Goal: Browse casually: Explore the website without a specific task or goal

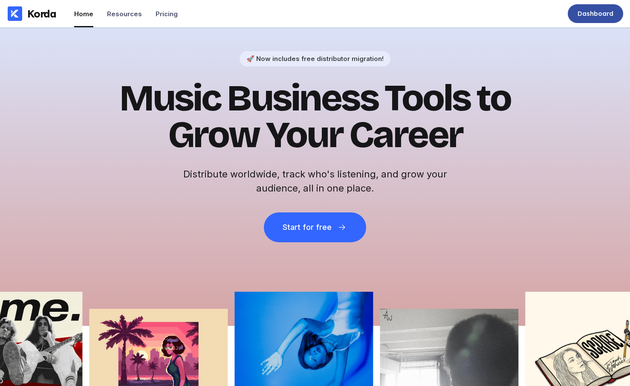
click at [592, 19] on div "Dashboard" at bounding box center [595, 13] width 55 height 19
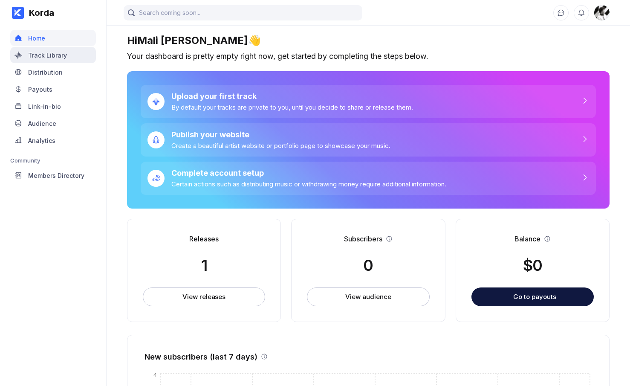
click at [57, 49] on div "Track Library" at bounding box center [53, 55] width 86 height 16
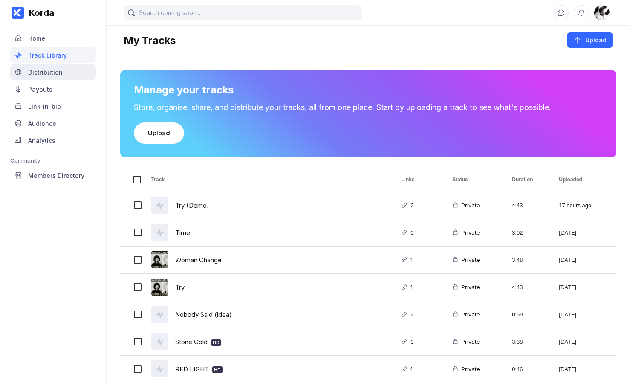
click at [52, 70] on div "Distribution" at bounding box center [45, 72] width 35 height 7
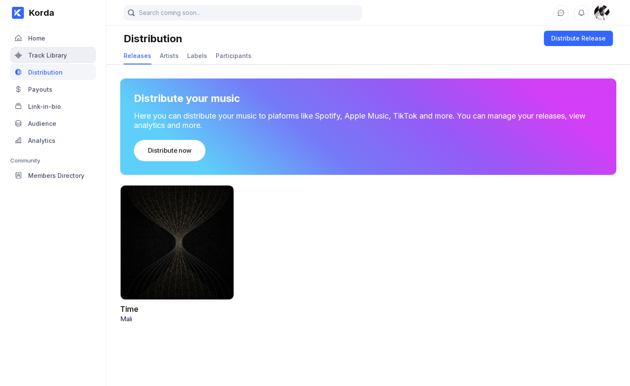
click at [52, 54] on div "Track Library" at bounding box center [47, 55] width 39 height 7
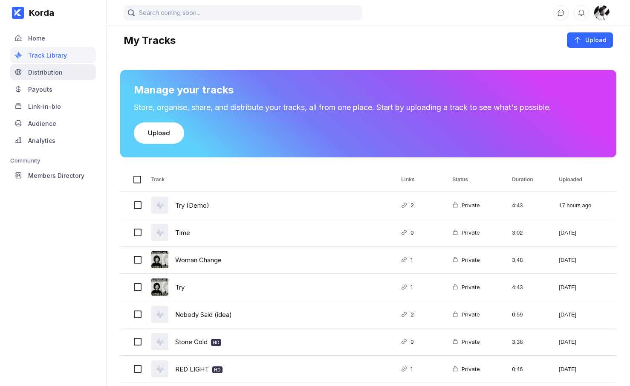
click at [52, 69] on div "Distribution" at bounding box center [45, 72] width 35 height 7
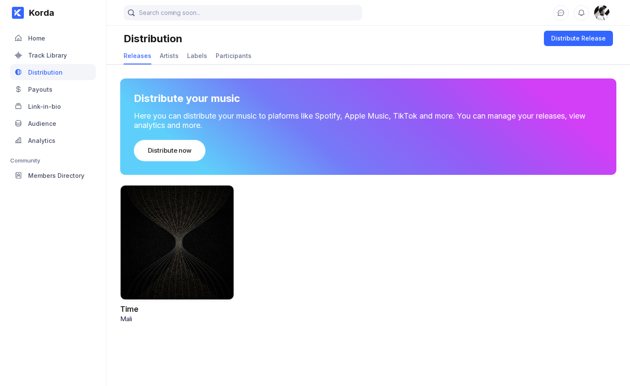
click at [164, 225] on div at bounding box center [177, 242] width 114 height 115
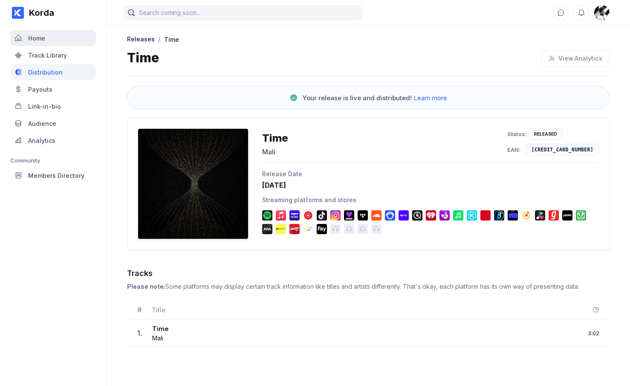
click at [46, 38] on div "Home" at bounding box center [53, 38] width 86 height 16
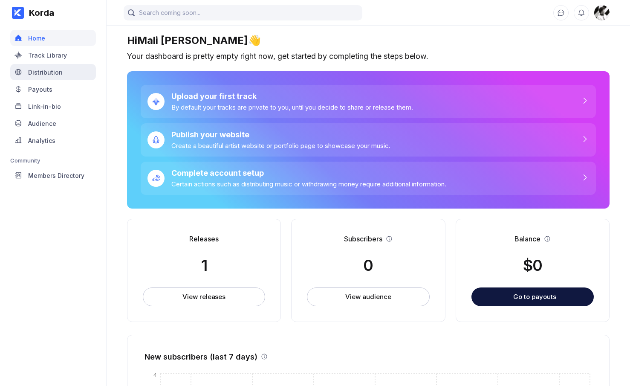
click at [52, 69] on div "Distribution" at bounding box center [45, 72] width 35 height 7
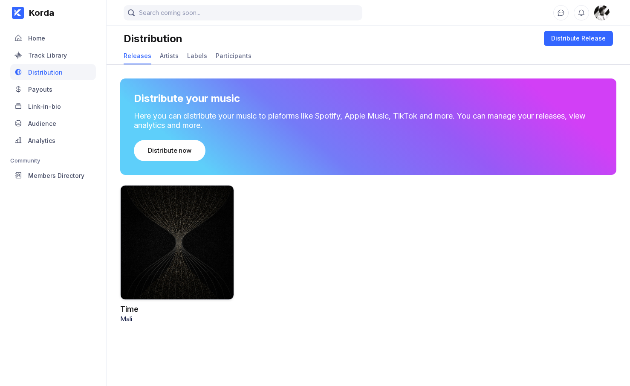
click at [186, 241] on div at bounding box center [177, 242] width 114 height 115
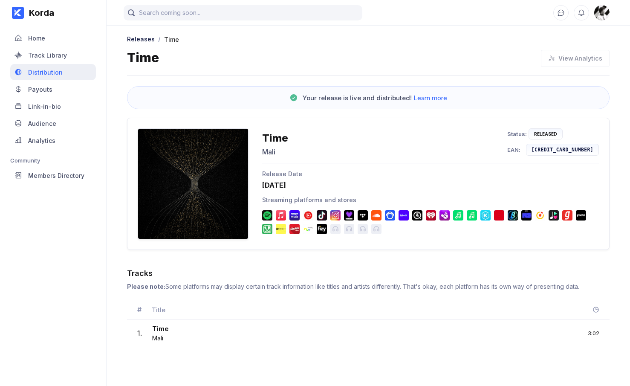
click at [54, 69] on div "Distribution" at bounding box center [45, 72] width 35 height 7
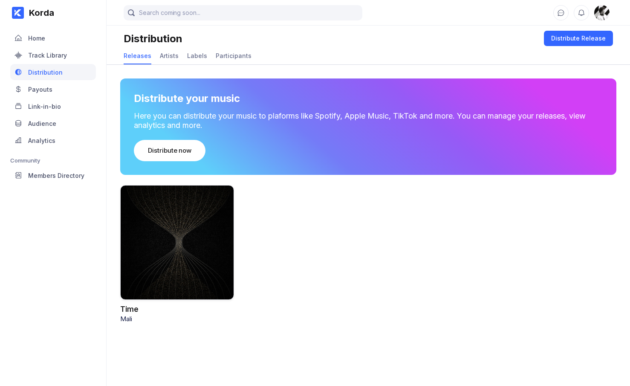
click at [156, 225] on div at bounding box center [177, 242] width 114 height 115
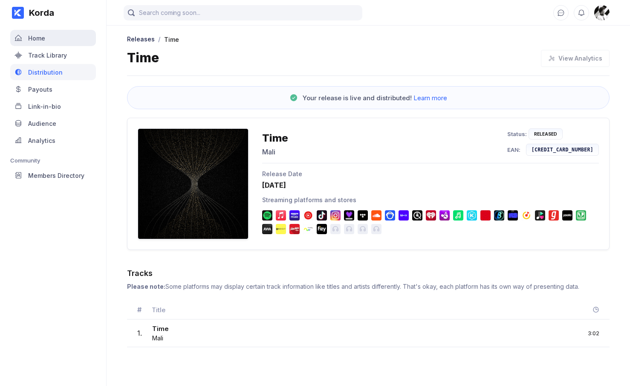
click at [49, 42] on div "Home" at bounding box center [53, 38] width 86 height 16
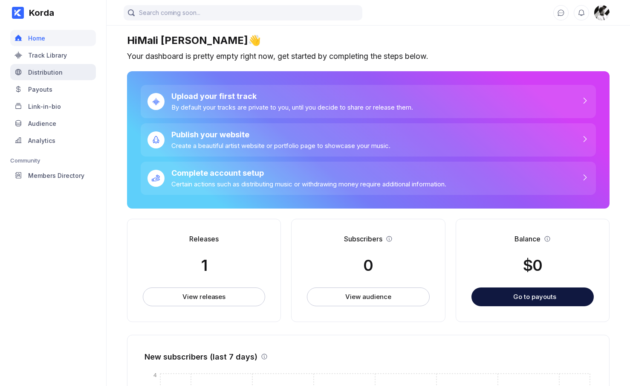
click at [52, 72] on div "Distribution" at bounding box center [45, 72] width 35 height 7
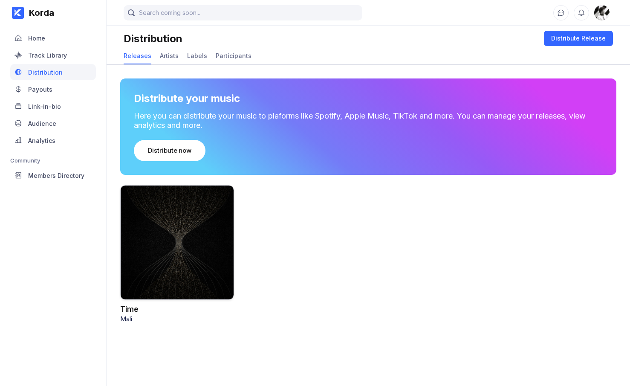
click at [162, 202] on div at bounding box center [177, 242] width 114 height 115
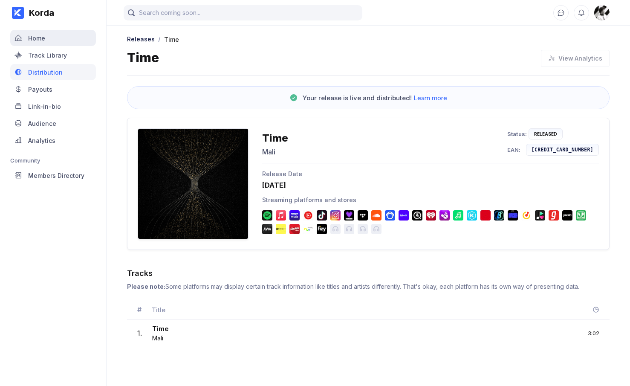
click at [65, 43] on div "Home" at bounding box center [53, 38] width 86 height 16
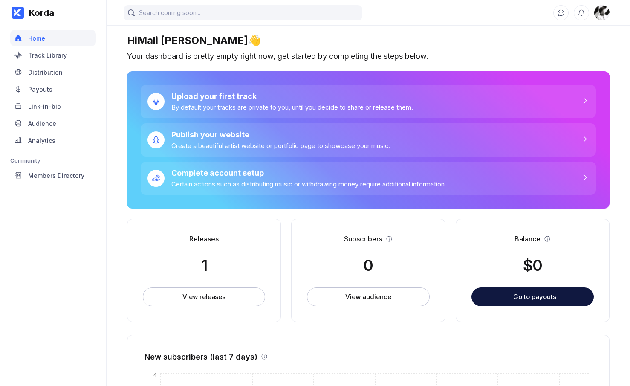
click at [96, 234] on div "Korda Home Track Library Distribution Payouts Link-in-bio Audience Analytics Co…" at bounding box center [53, 193] width 107 height 386
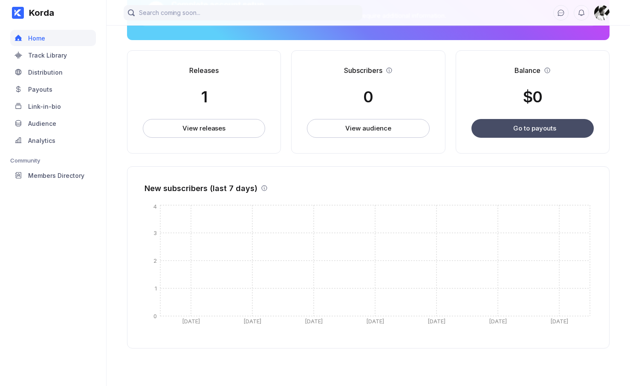
click at [533, 128] on div "Go to payouts" at bounding box center [534, 128] width 43 height 8
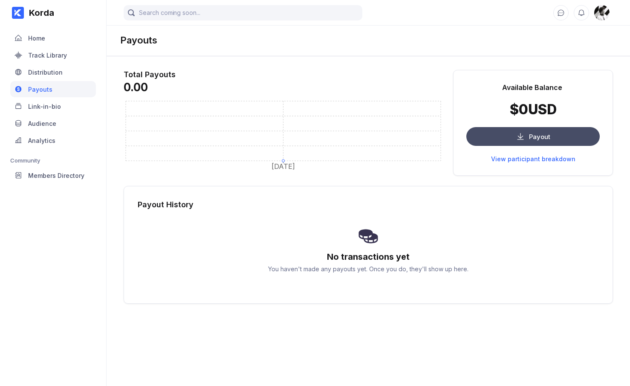
click at [511, 129] on button "Payout" at bounding box center [532, 136] width 133 height 19
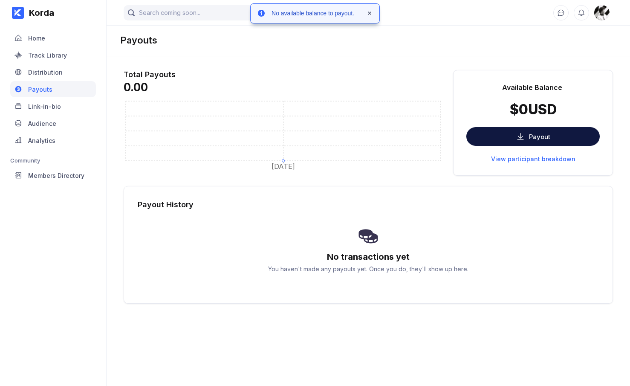
click at [388, 42] on div "Payouts" at bounding box center [368, 40] width 523 height 32
click at [66, 38] on div "Home" at bounding box center [53, 38] width 86 height 16
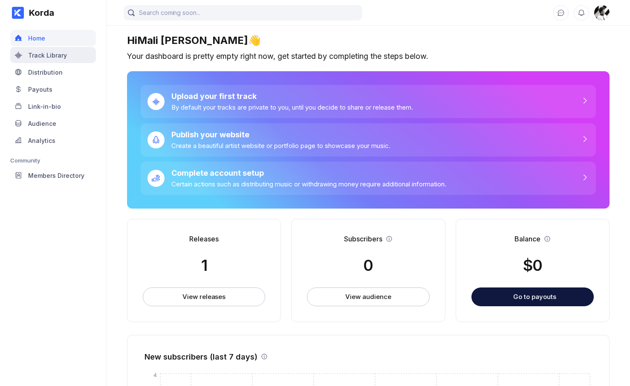
click at [54, 55] on div "Track Library" at bounding box center [47, 55] width 39 height 7
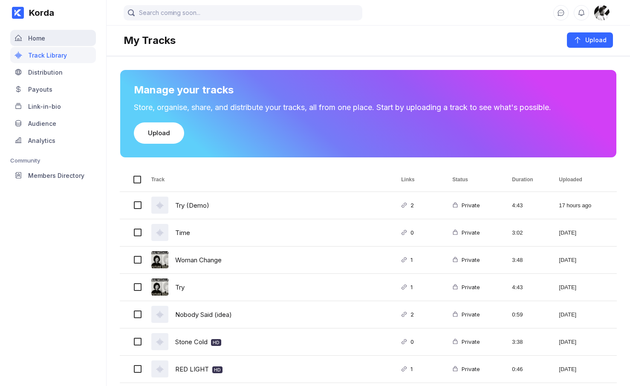
click at [52, 38] on div "Home" at bounding box center [53, 38] width 86 height 16
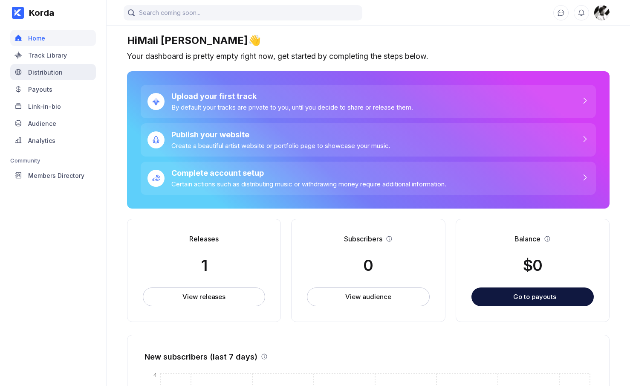
click at [52, 75] on div "Distribution" at bounding box center [45, 72] width 35 height 7
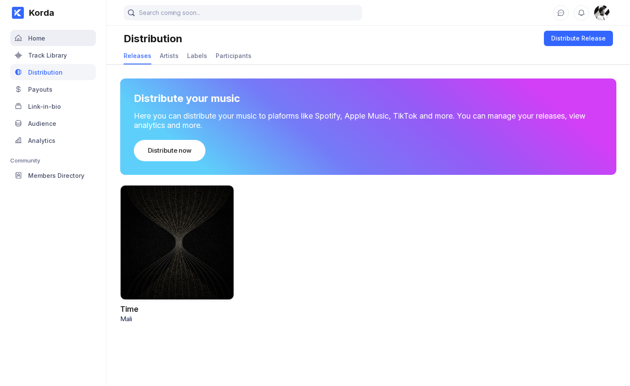
click at [45, 41] on div "Home" at bounding box center [53, 38] width 86 height 16
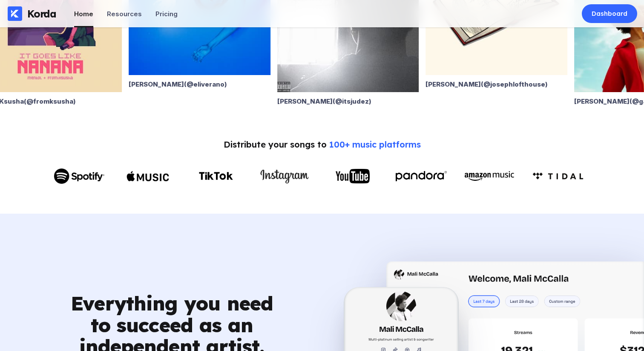
scroll to position [142, 0]
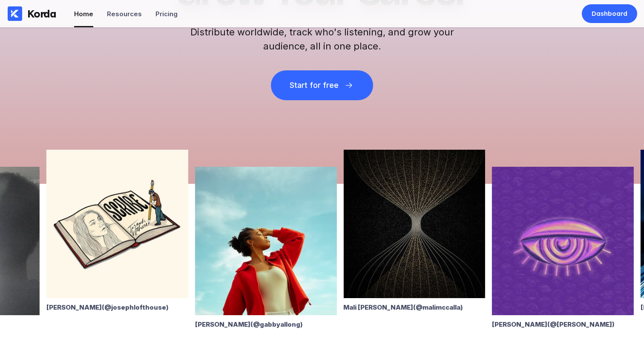
drag, startPoint x: 331, startPoint y: 190, endPoint x: 66, endPoint y: 188, distance: 264.3
click at [77, 187] on img at bounding box center [117, 224] width 142 height 148
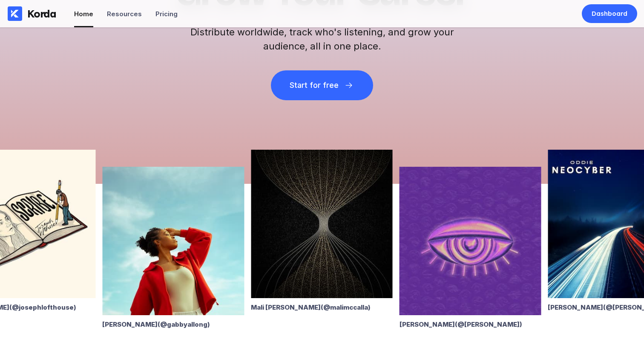
click at [383, 246] on img at bounding box center [322, 224] width 142 height 148
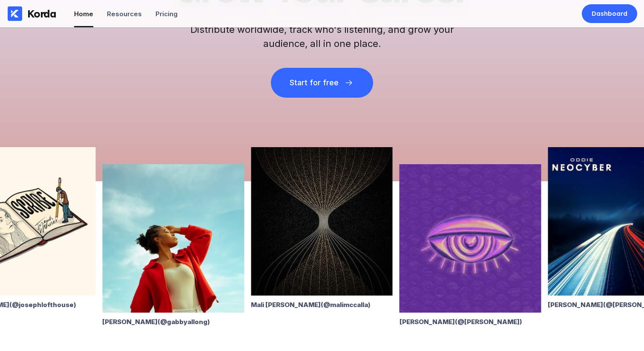
scroll to position [153, 0]
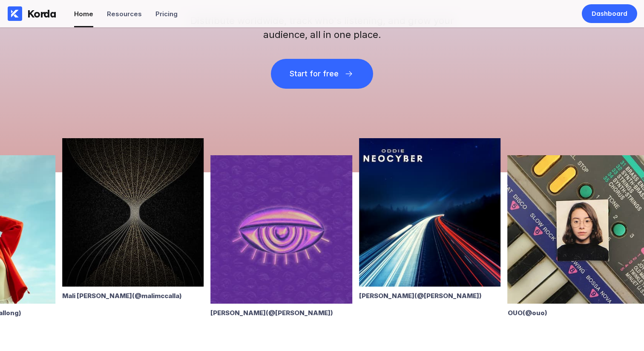
drag, startPoint x: 308, startPoint y: 206, endPoint x: 116, endPoint y: 204, distance: 192.7
click at [116, 204] on img at bounding box center [133, 212] width 142 height 148
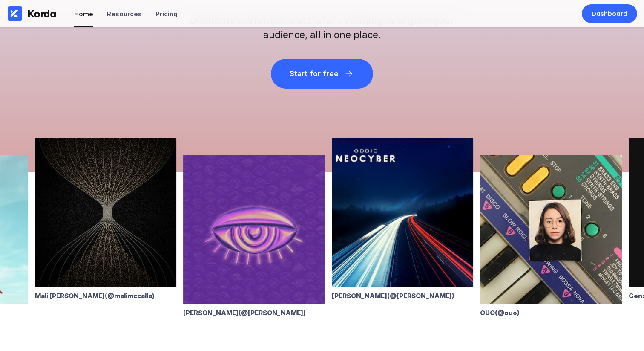
drag, startPoint x: 153, startPoint y: 185, endPoint x: 222, endPoint y: 182, distance: 69.1
click at [224, 182] on img at bounding box center [254, 229] width 142 height 148
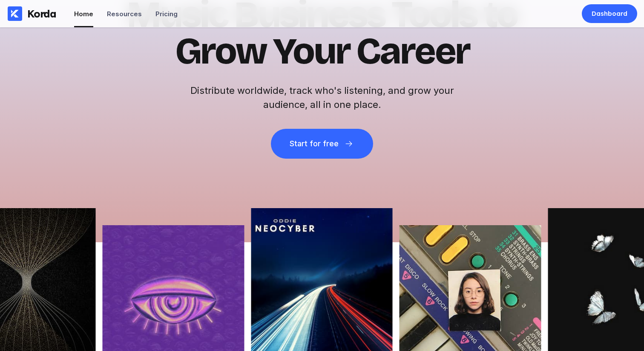
scroll to position [0, 0]
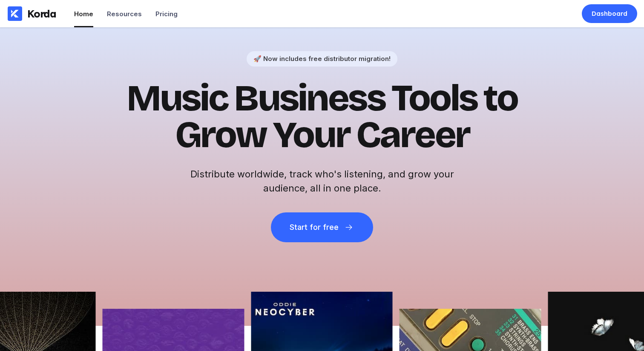
click at [137, 110] on h1 "Music Business Tools to Grow Your Career" at bounding box center [322, 116] width 418 height 73
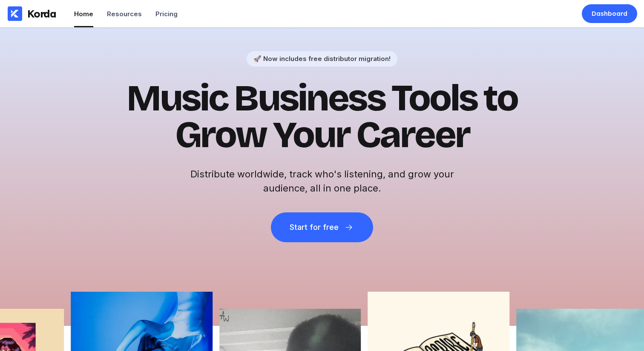
click at [163, 98] on h1 "Music Business Tools to Grow Your Career" at bounding box center [322, 116] width 418 height 73
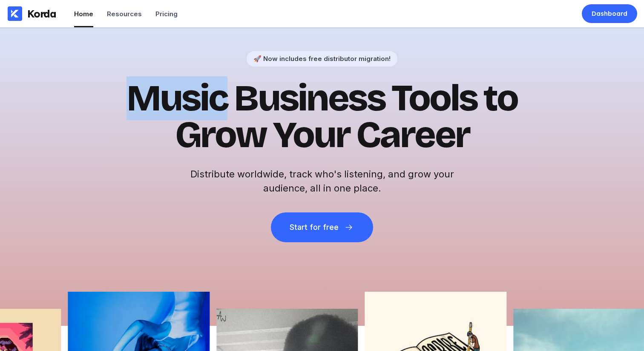
click at [163, 98] on h1 "Music Business Tools to Grow Your Career" at bounding box center [322, 116] width 418 height 73
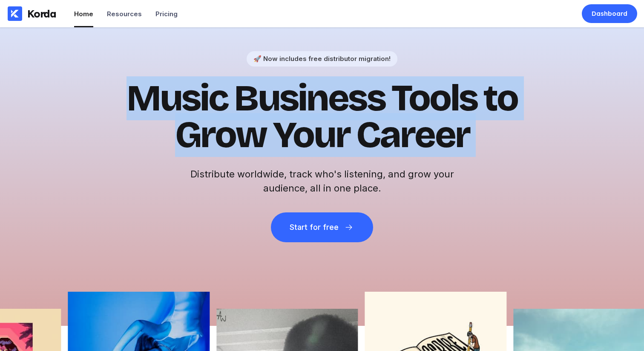
drag, startPoint x: 163, startPoint y: 98, endPoint x: 201, endPoint y: 112, distance: 40.9
click at [165, 98] on h1 "Music Business Tools to Grow Your Career" at bounding box center [322, 116] width 418 height 73
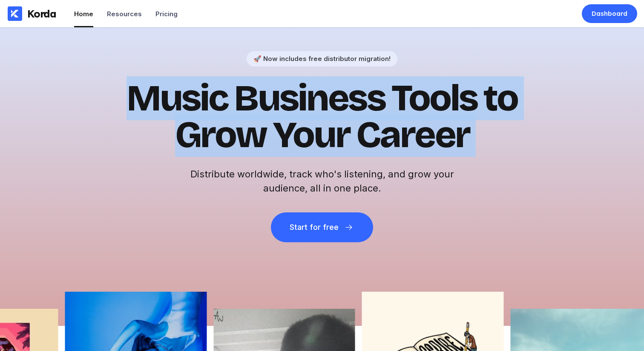
click at [283, 138] on h1 "Music Business Tools to Grow Your Career" at bounding box center [322, 116] width 418 height 73
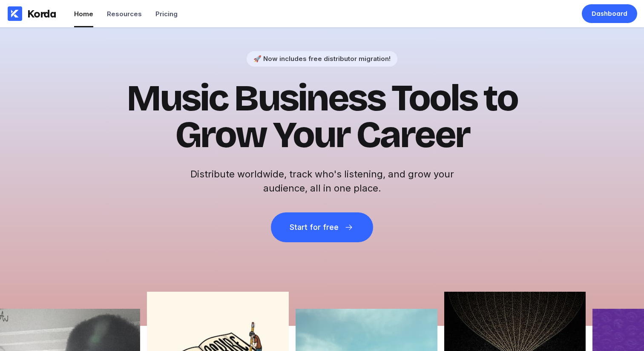
click at [388, 112] on h1 "Music Business Tools to Grow Your Career" at bounding box center [322, 116] width 418 height 73
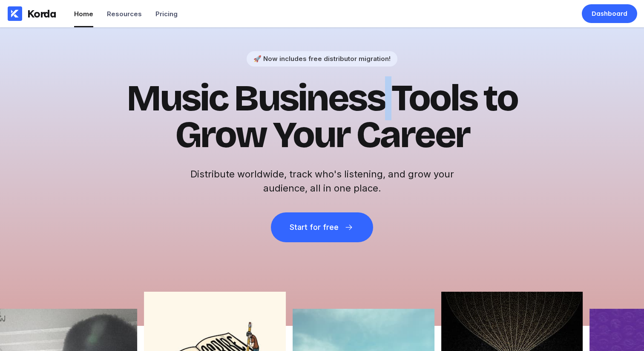
click at [388, 112] on h1 "Music Business Tools to Grow Your Career" at bounding box center [322, 116] width 418 height 73
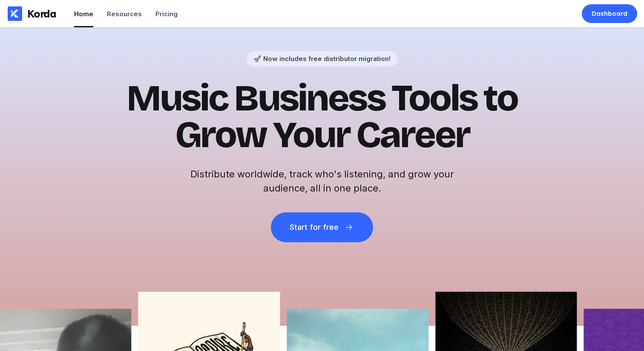
click at [387, 127] on h1 "Music Business Tools to Grow Your Career" at bounding box center [322, 116] width 418 height 73
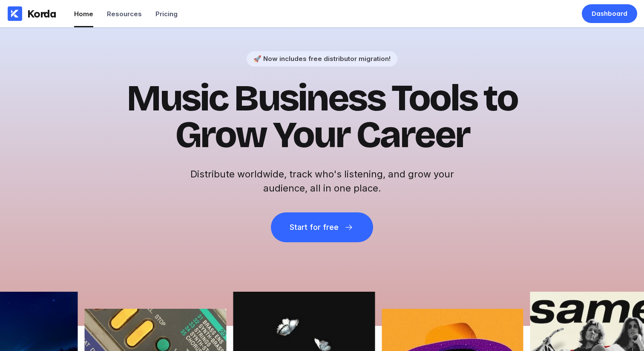
click at [566, 84] on div "🚀 Now includes free distributor migration! Music Business Tools to Grow Your Ca…" at bounding box center [322, 176] width 644 height 298
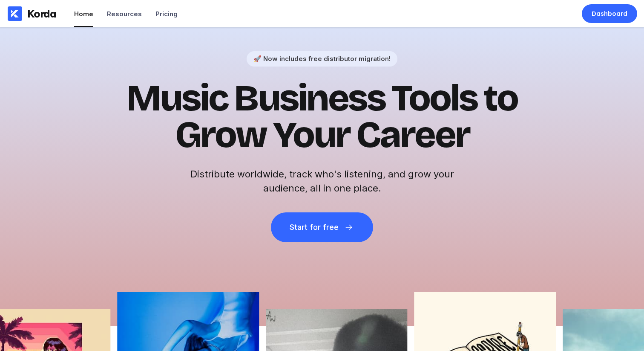
click at [300, 108] on h1 "Music Business Tools to Grow Your Career" at bounding box center [322, 116] width 418 height 73
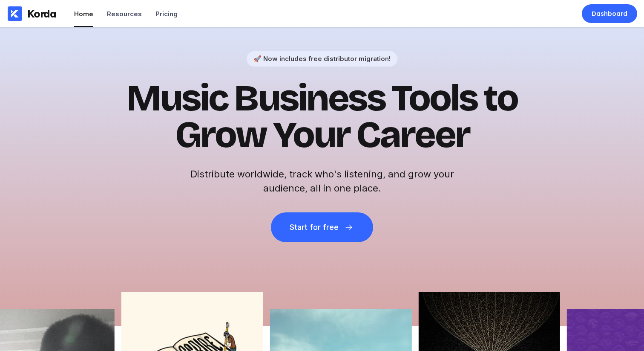
click at [291, 114] on h1 "Music Business Tools to Grow Your Career" at bounding box center [322, 116] width 418 height 73
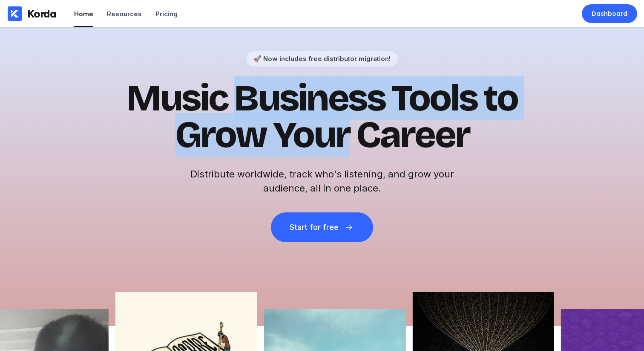
drag, startPoint x: 257, startPoint y: 108, endPoint x: 494, endPoint y: 141, distance: 239.7
click at [380, 127] on h1 "Music Business Tools to Grow Your Career" at bounding box center [322, 116] width 418 height 73
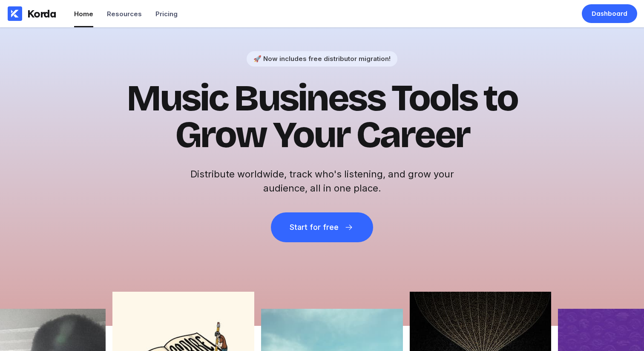
click at [495, 141] on h1 "Music Business Tools to Grow Your Career" at bounding box center [322, 116] width 418 height 73
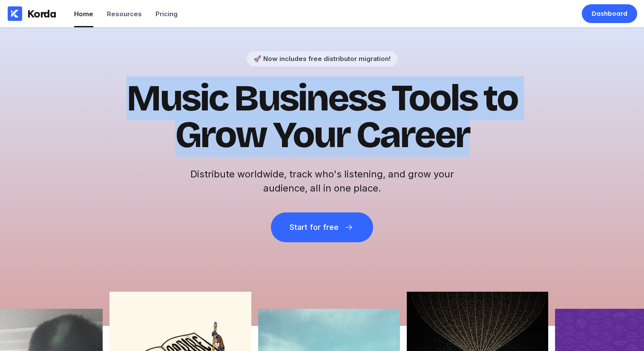
drag, startPoint x: 499, startPoint y: 142, endPoint x: 42, endPoint y: 42, distance: 467.2
click at [42, 42] on div "🚀 Now includes free distributor migration! Music Business Tools to Grow Your Ca…" at bounding box center [322, 176] width 644 height 298
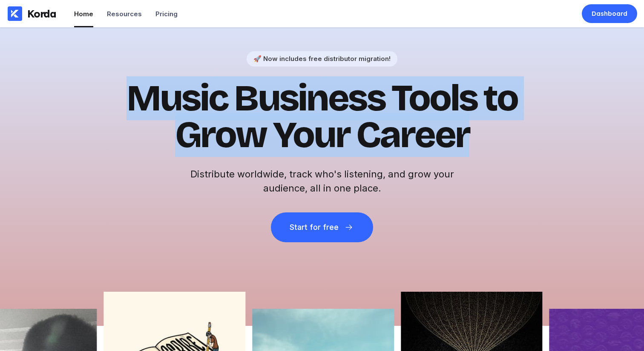
drag, startPoint x: 113, startPoint y: 88, endPoint x: 123, endPoint y: 86, distance: 10.4
click at [113, 88] on div "🚀 Now includes free distributor migration! Music Business Tools to Grow Your Ca…" at bounding box center [322, 176] width 644 height 298
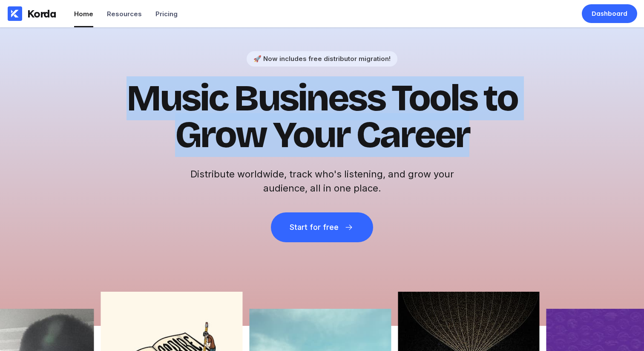
click at [531, 128] on div "🚀 Now includes free distributor migration! Music Business Tools to Grow Your Ca…" at bounding box center [322, 176] width 644 height 298
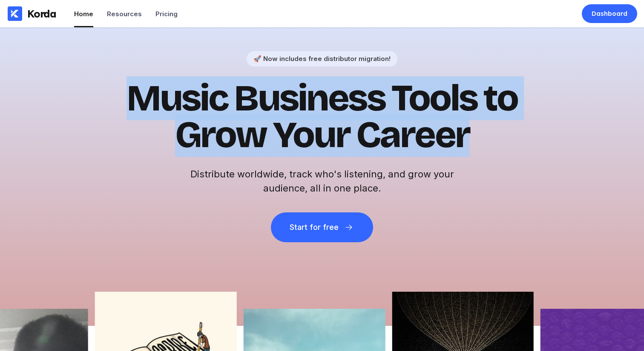
drag, startPoint x: 545, startPoint y: 132, endPoint x: 470, endPoint y: 137, distance: 75.2
click at [545, 132] on div "🚀 Now includes free distributor migration! Music Business Tools to Grow Your Ca…" at bounding box center [322, 176] width 644 height 298
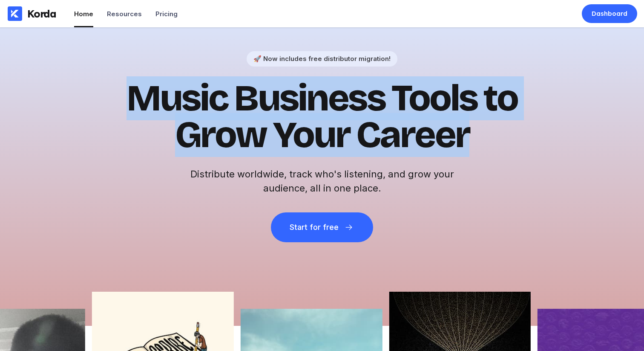
drag, startPoint x: 324, startPoint y: 115, endPoint x: 41, endPoint y: 86, distance: 284.5
click at [28, 74] on div "🚀 Now includes free distributor migration! Music Business Tools to Grow Your Ca…" at bounding box center [322, 176] width 644 height 298
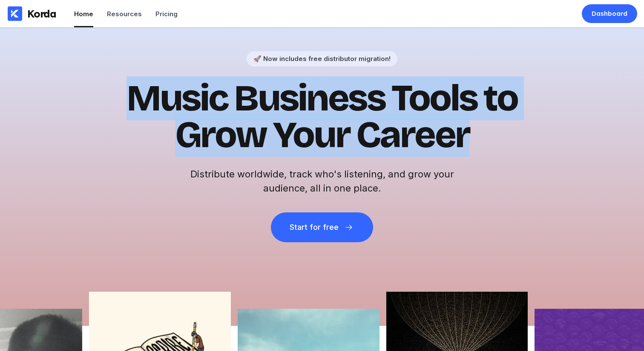
click at [207, 102] on h1 "Music Business Tools to Grow Your Career" at bounding box center [322, 116] width 418 height 73
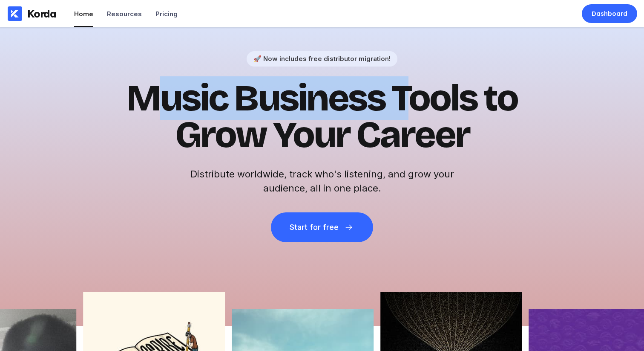
drag, startPoint x: 151, startPoint y: 96, endPoint x: 427, endPoint y: 119, distance: 277.2
click at [416, 120] on h1 "Music Business Tools to Grow Your Career" at bounding box center [322, 116] width 418 height 73
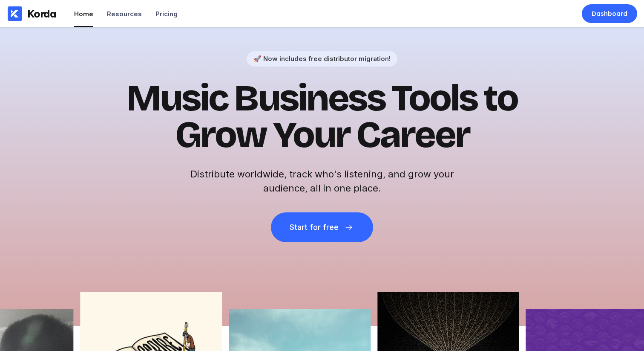
drag, startPoint x: 427, startPoint y: 119, endPoint x: 474, endPoint y: 127, distance: 47.5
click at [428, 119] on h1 "Music Business Tools to Grow Your Career" at bounding box center [322, 116] width 418 height 73
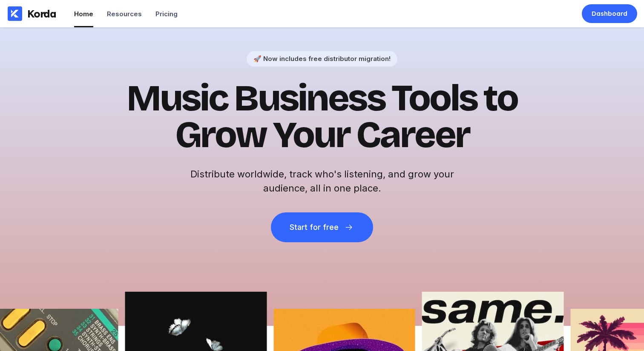
click at [298, 99] on h1 "Music Business Tools to Grow Your Career" at bounding box center [322, 116] width 418 height 73
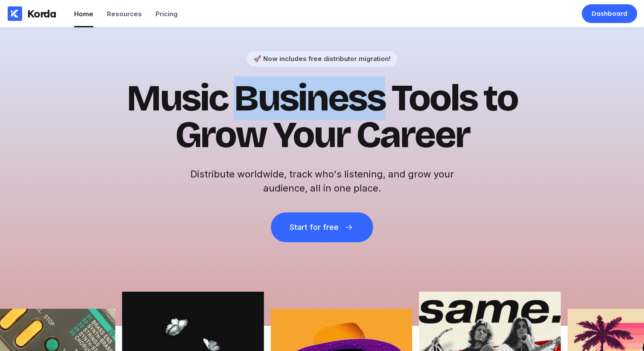
click at [299, 99] on h1 "Music Business Tools to Grow Your Career" at bounding box center [322, 116] width 418 height 73
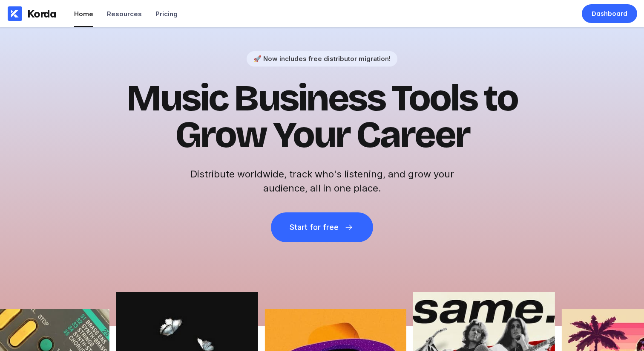
click at [524, 141] on h1 "Music Business Tools to Grow Your Career" at bounding box center [322, 116] width 418 height 73
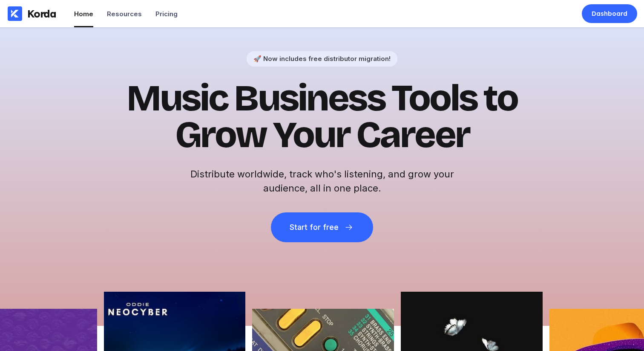
drag, startPoint x: 632, startPoint y: 56, endPoint x: 625, endPoint y: 49, distance: 10.6
click at [632, 56] on div "🚀 Now includes free distributor migration! Music Business Tools to Grow Your Ca…" at bounding box center [322, 176] width 644 height 298
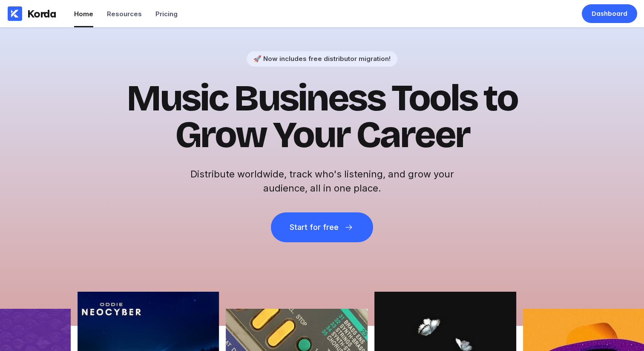
click at [625, 78] on div "🚀 Now includes free distributor migration! Music Business Tools to Grow Your Ca…" at bounding box center [322, 176] width 644 height 298
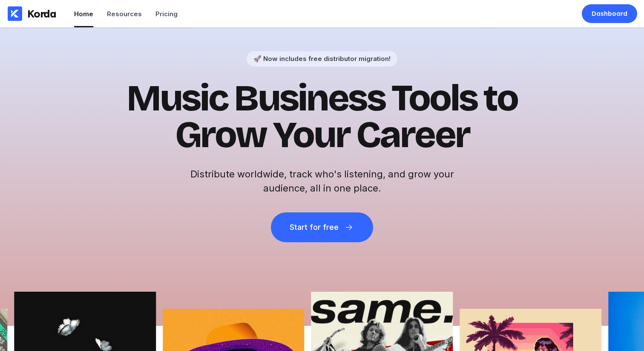
drag, startPoint x: 453, startPoint y: 202, endPoint x: 295, endPoint y: 75, distance: 202.8
click at [453, 202] on div "🚀 Now includes free distributor migration! Music Business Tools to Grow Your Ca…" at bounding box center [322, 146] width 418 height 191
